Goal: Navigation & Orientation: Find specific page/section

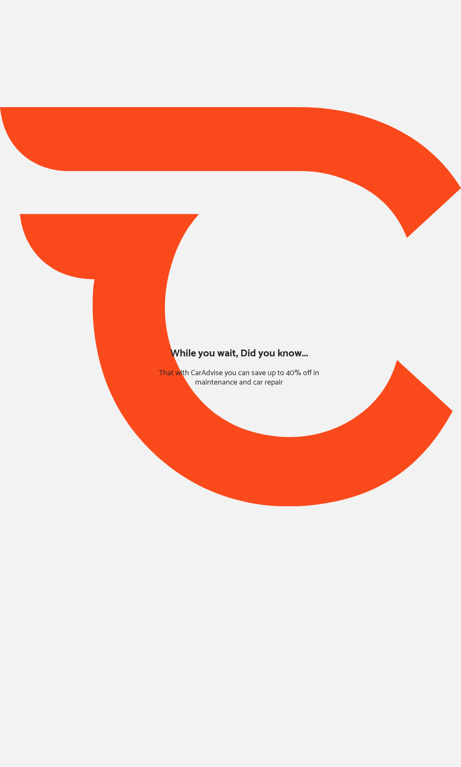
type input "*****"
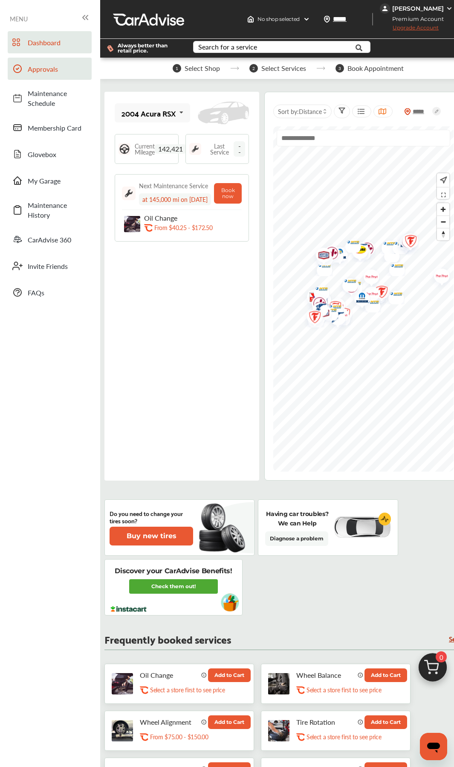
click at [46, 70] on span "Approvals" at bounding box center [58, 69] width 60 height 10
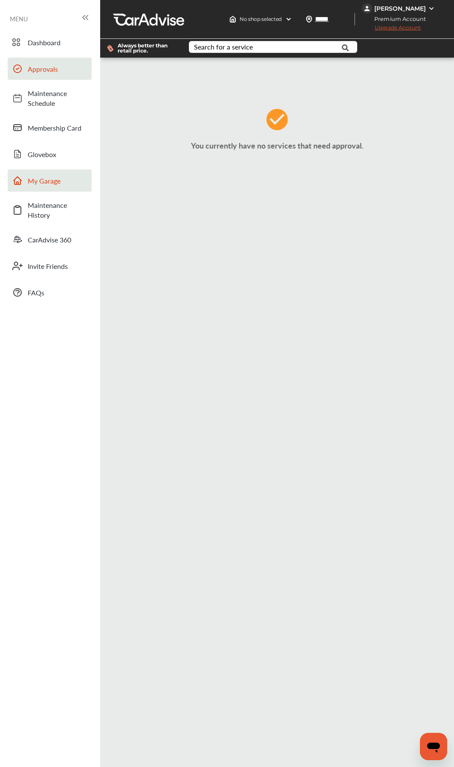
click at [42, 184] on span "My Garage" at bounding box center [58, 181] width 60 height 10
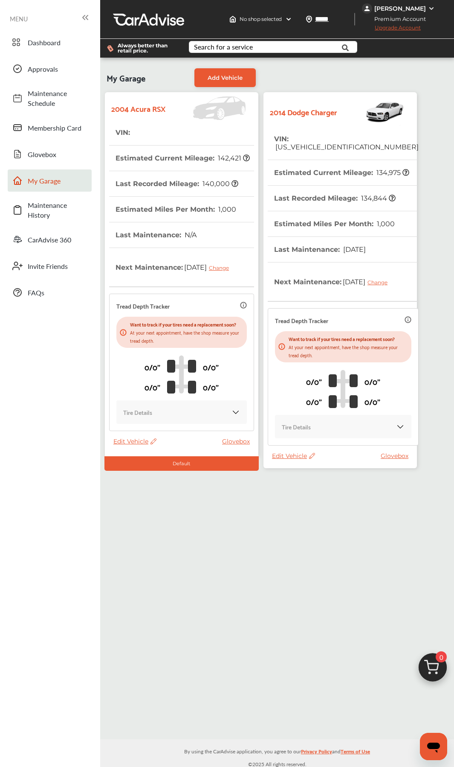
click at [286, 193] on th "Last Recorded Mileage : 134,844" at bounding box center [335, 198] width 122 height 25
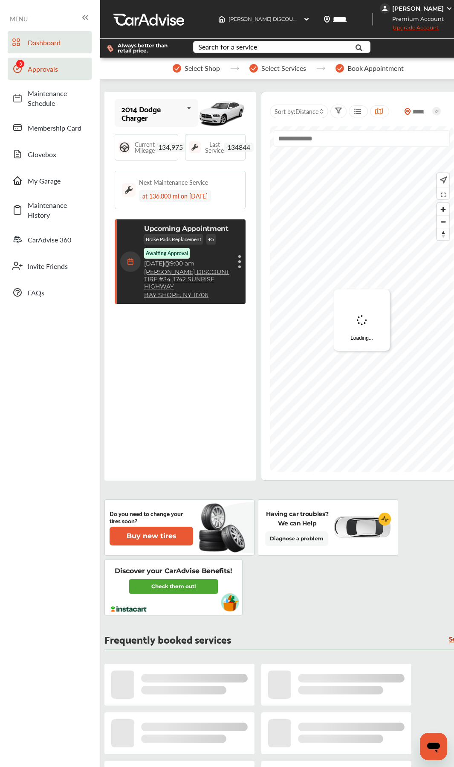
click at [35, 75] on link "Approvals" at bounding box center [50, 69] width 84 height 22
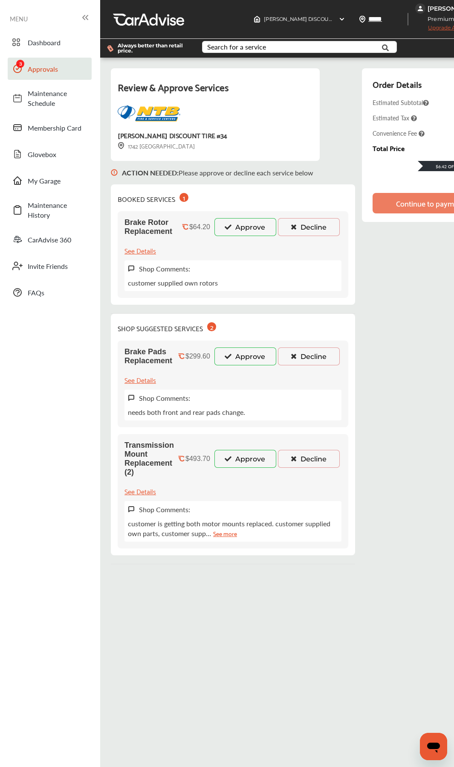
click at [55, 74] on link "Approvals" at bounding box center [50, 69] width 84 height 22
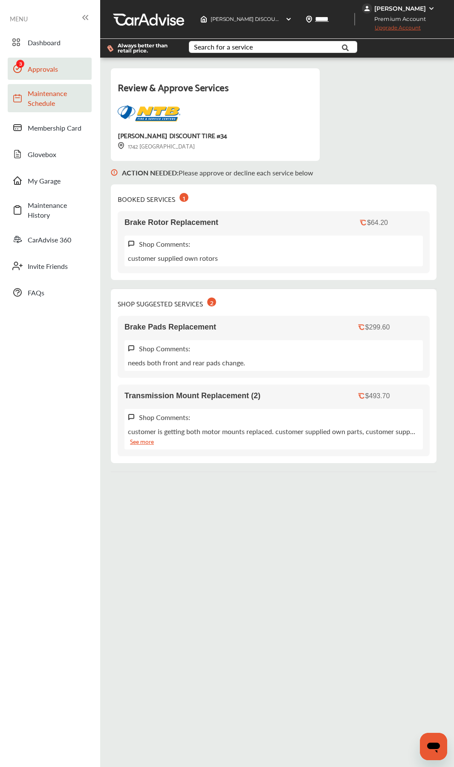
click at [51, 99] on span "Maintenance Schedule" at bounding box center [58, 98] width 60 height 20
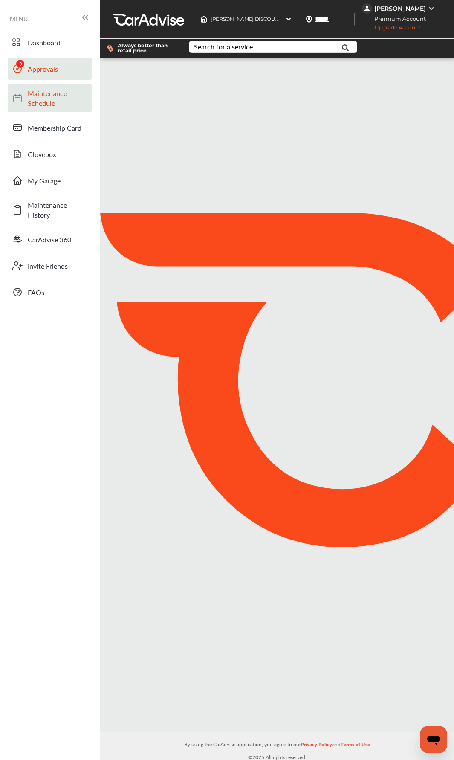
click at [56, 76] on link "Approvals" at bounding box center [50, 69] width 84 height 22
